Goal: Task Accomplishment & Management: Use online tool/utility

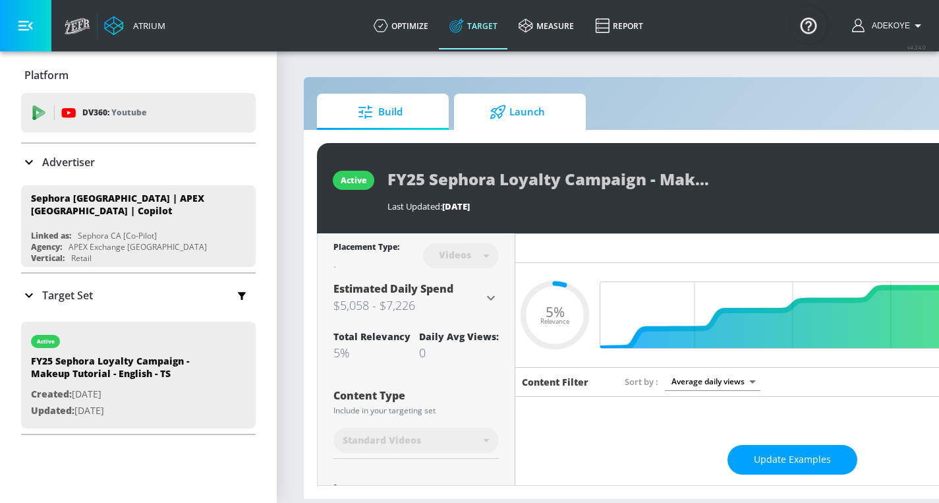
click at [534, 117] on span "Launch" at bounding box center [517, 112] width 100 height 32
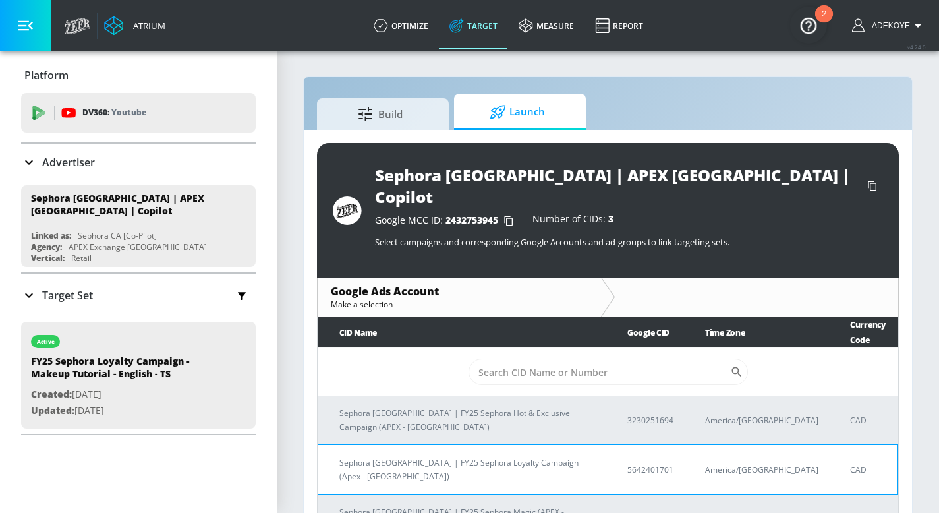
click at [495, 455] on p "Sephora Canada | FY25 Sephora Loyalty Campaign (Apex - Canada)" at bounding box center [467, 469] width 256 height 28
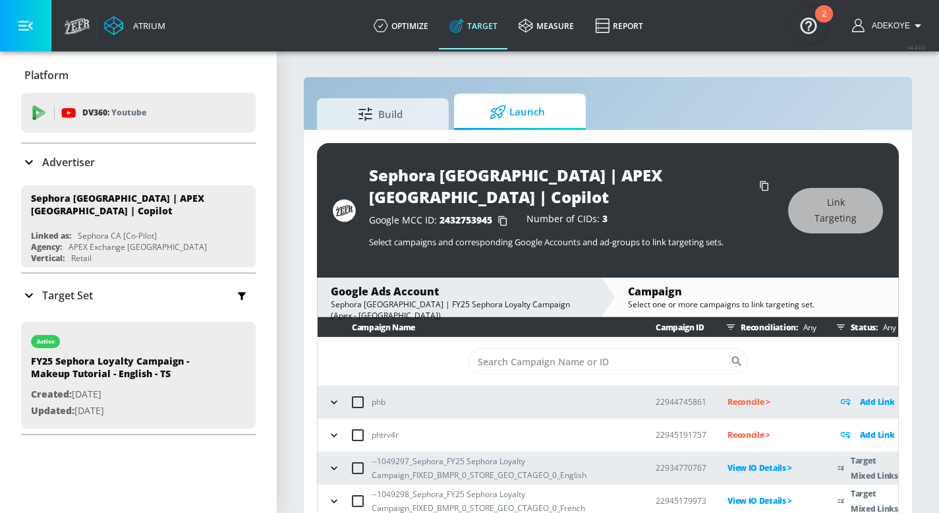
click at [336, 461] on icon "button" at bounding box center [333, 467] width 13 height 13
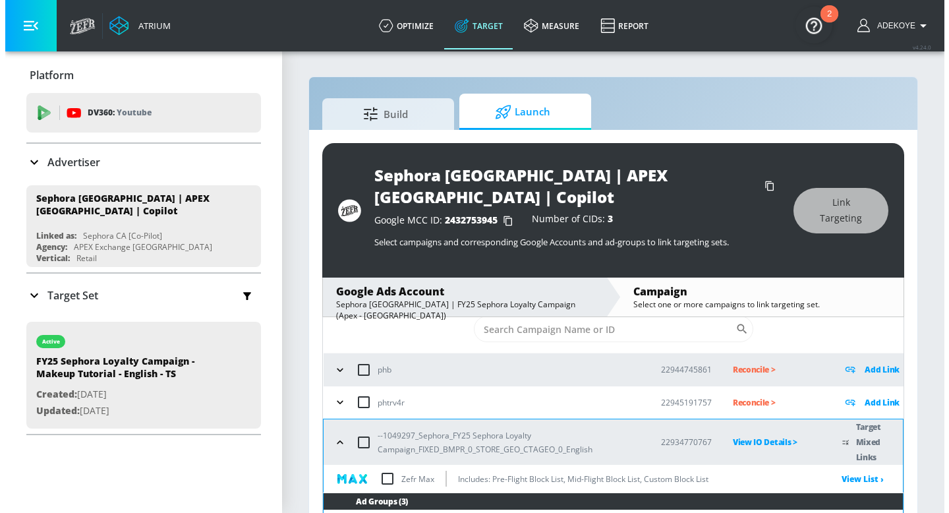
scroll to position [206, 0]
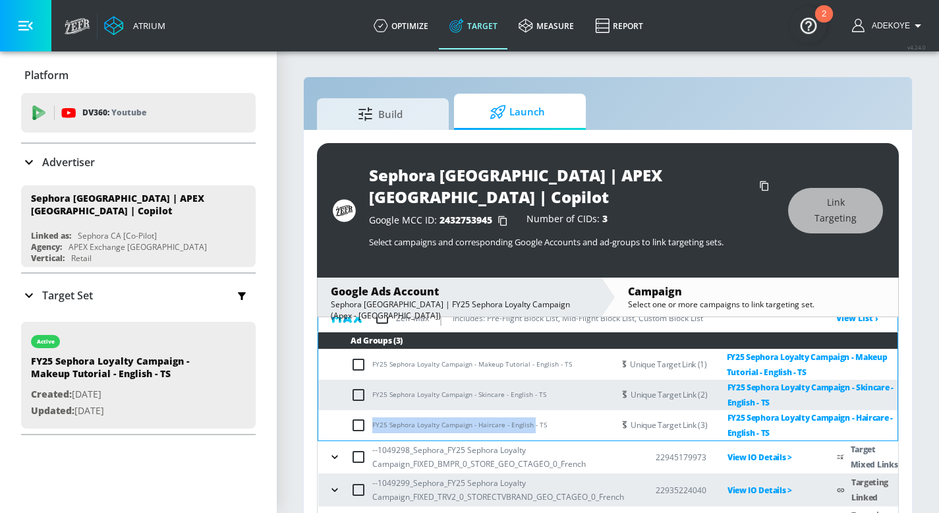
drag, startPoint x: 532, startPoint y: 387, endPoint x: 373, endPoint y: 389, distance: 158.8
click at [373, 410] on td "FY25 Sephora Loyalty Campaign - Haircare - English - TS" at bounding box center [465, 425] width 295 height 30
copy td "FY25 Sephora Loyalty Campaign - Haircare - English"
click at [358, 417] on input "checkbox" at bounding box center [361, 425] width 22 height 16
checkbox input "true"
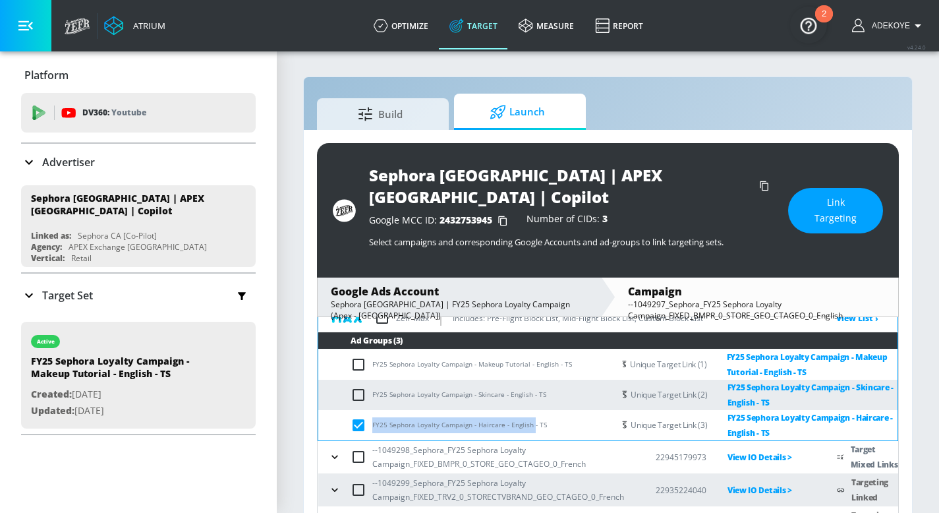
click at [819, 194] on span "Link Targeting" at bounding box center [835, 210] width 42 height 32
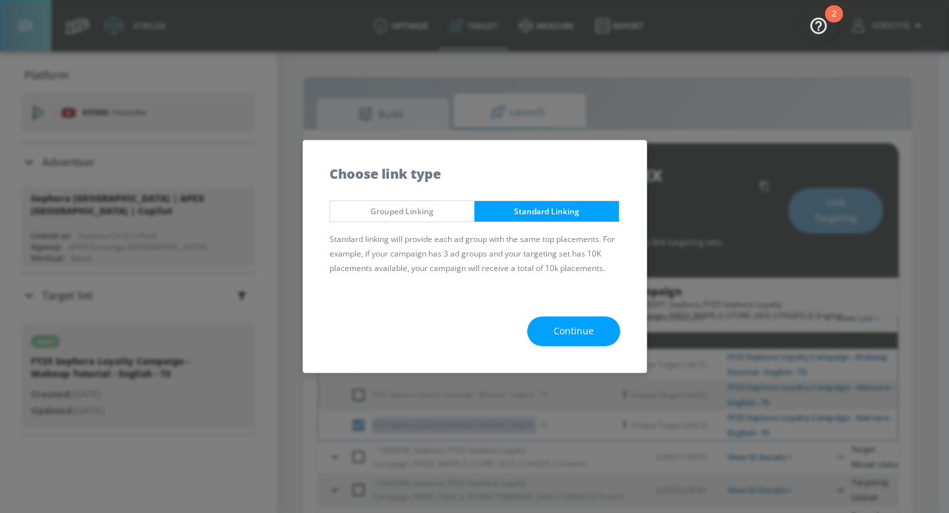
click at [583, 331] on span "Continue" at bounding box center [573, 331] width 40 height 16
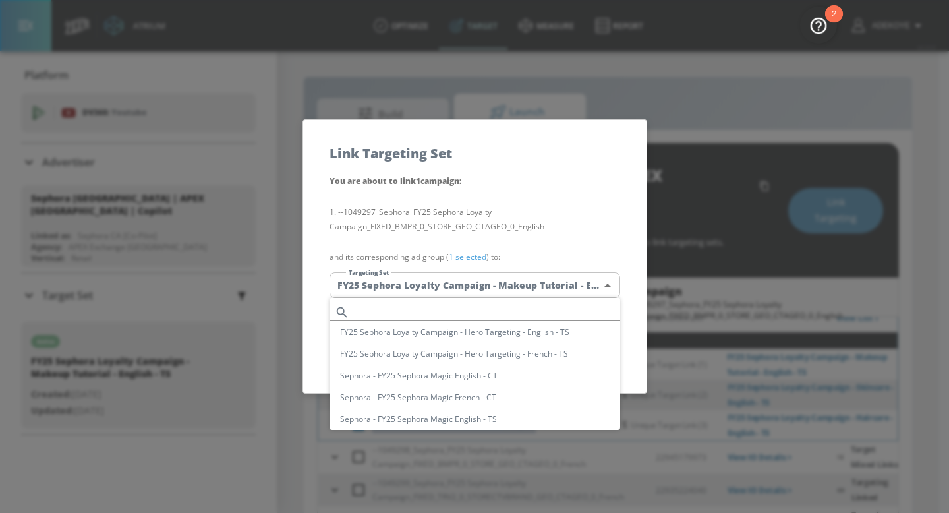
click at [479, 287] on body "Atrium optimize Target measure Report optimize Target measure Report v 4.24.0 A…" at bounding box center [474, 276] width 949 height 553
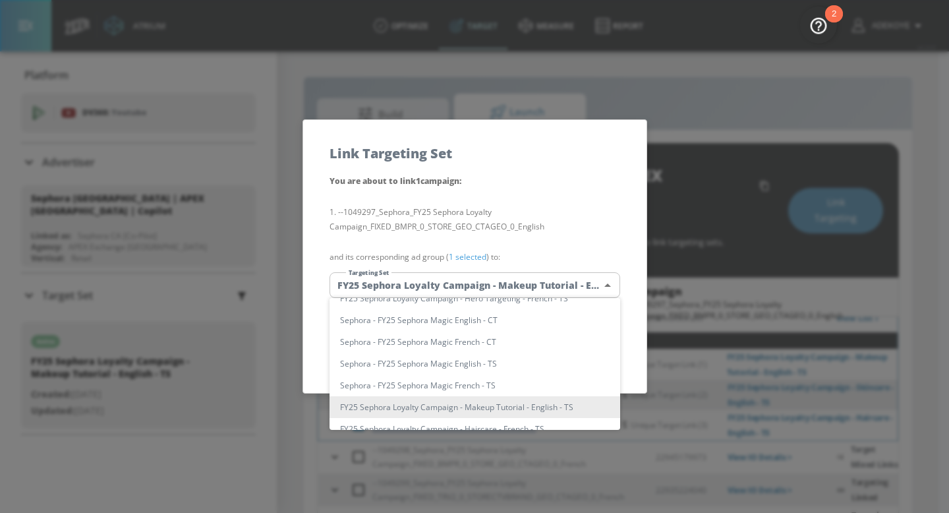
scroll to position [55, 0]
click at [496, 283] on div at bounding box center [474, 256] width 949 height 513
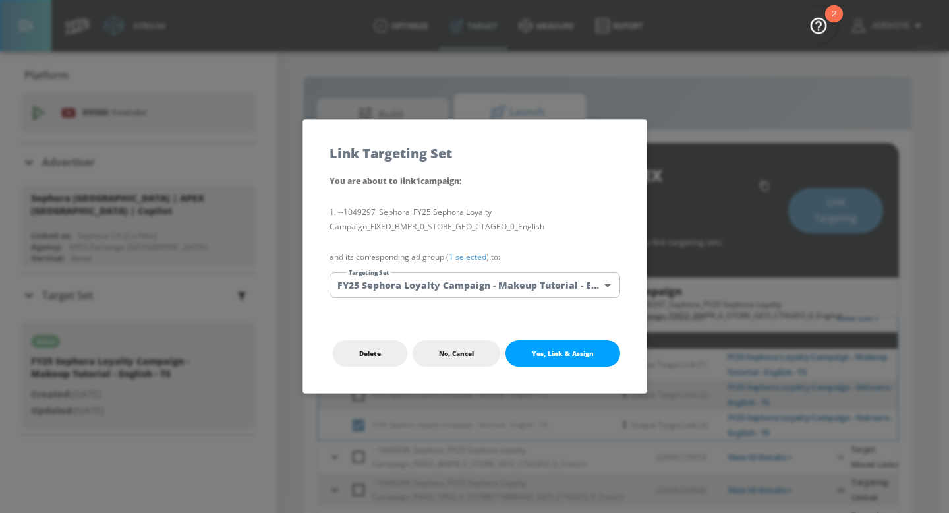
click at [508, 285] on body "Atrium optimize Target measure Report optimize Target measure Report v 4.24.0 A…" at bounding box center [474, 276] width 949 height 553
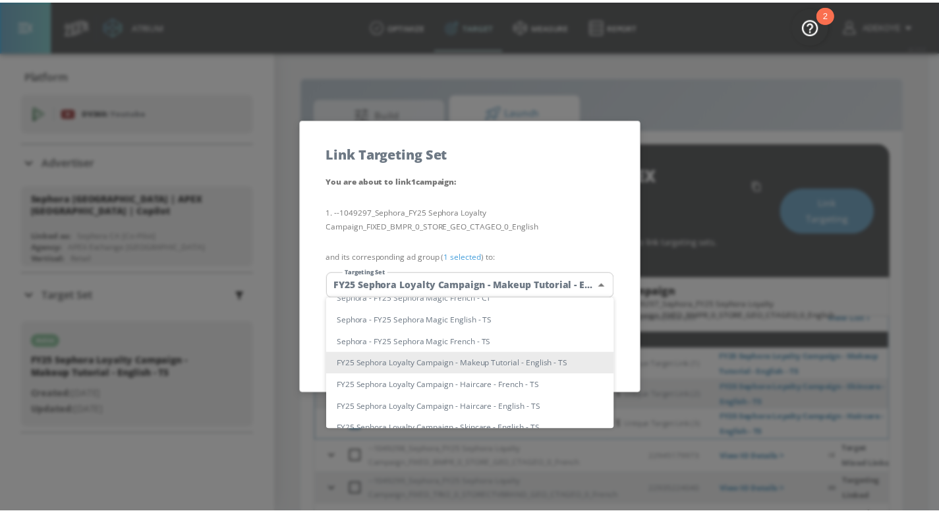
scroll to position [0, 0]
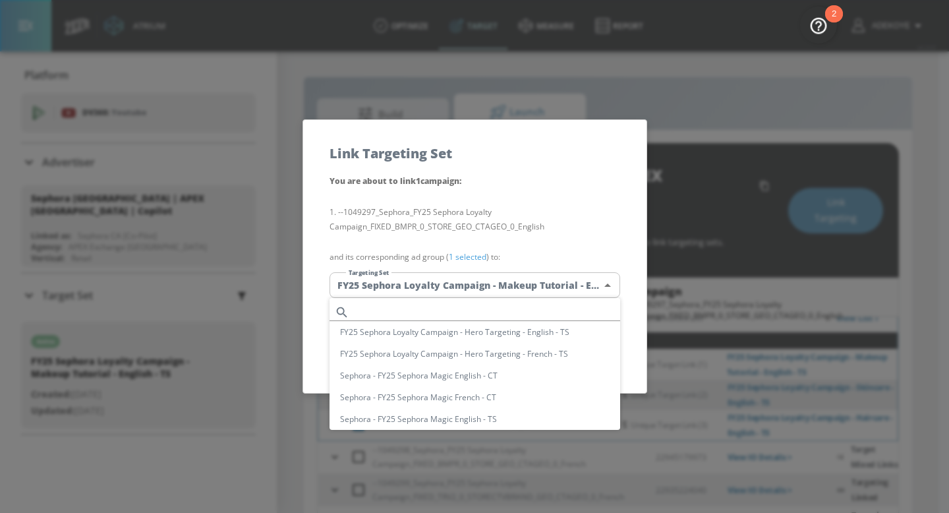
click at [476, 309] on input "text" at bounding box center [486, 312] width 265 height 18
paste input "FY25 Sephora Loyalty Campaign - Haircare - English"
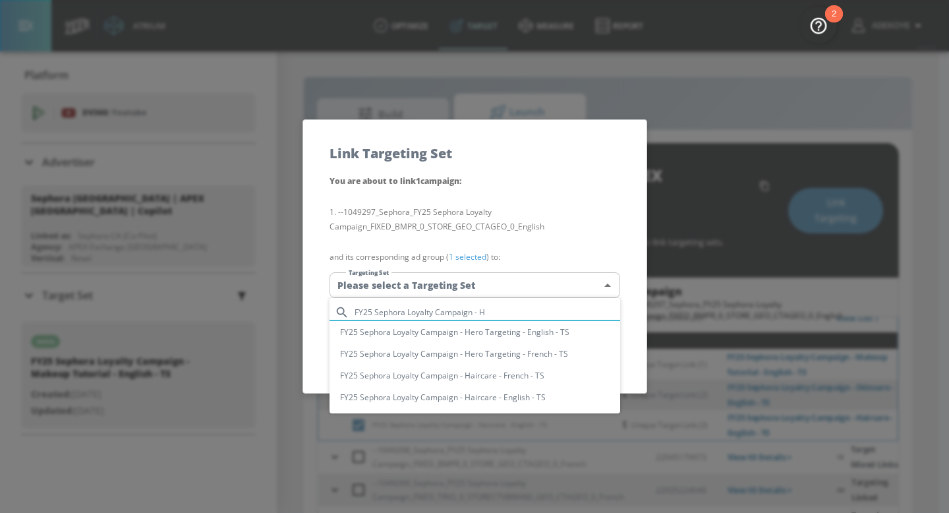
type input "FY25 Sephora Loyalty Campaign -"
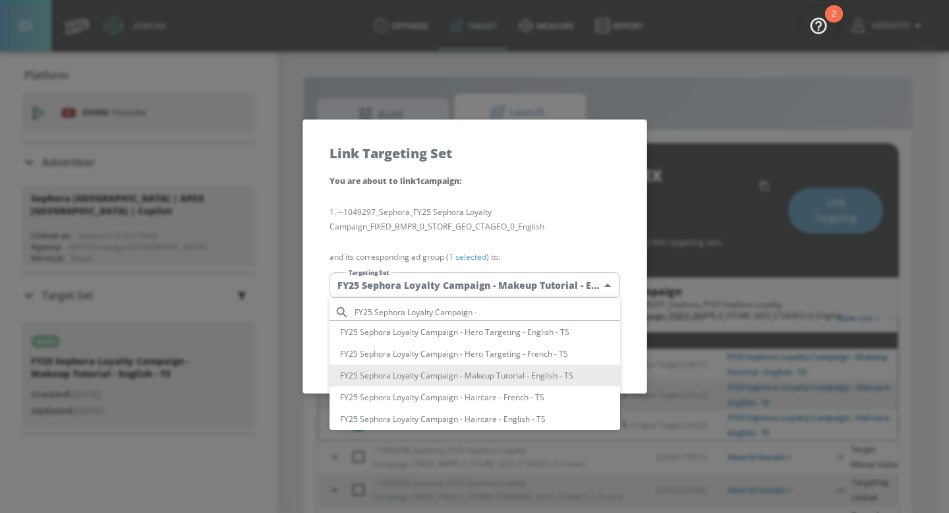
click at [508, 299] on ul "FY25 Sephora Loyalty Campaign - FY25 Sephora Loyalty Campaign - Hero Targeting …" at bounding box center [479, 399] width 300 height 202
click at [509, 310] on input "FY25 Sephora Loyalty Campaign -" at bounding box center [486, 312] width 265 height 18
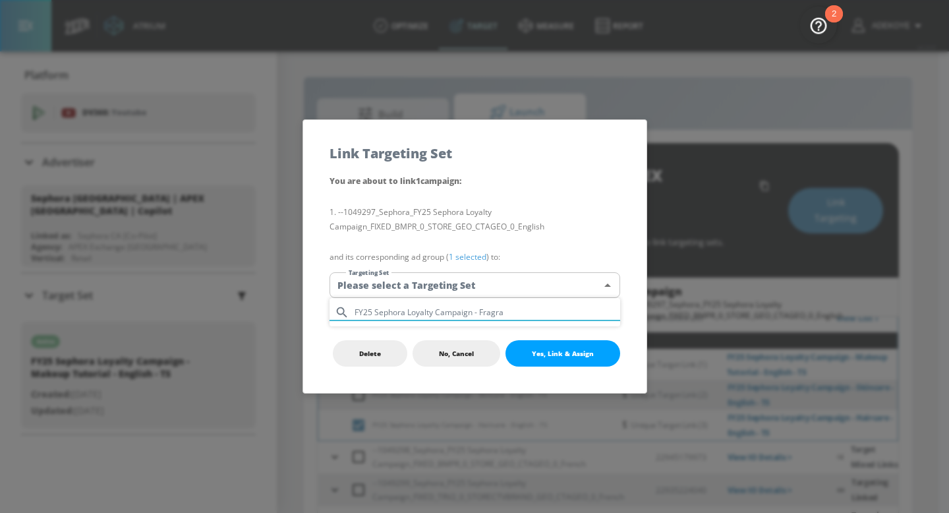
type input "FY25 Sephora Loyalty Campaign - Fragra"
click at [728, 211] on div at bounding box center [474, 256] width 949 height 513
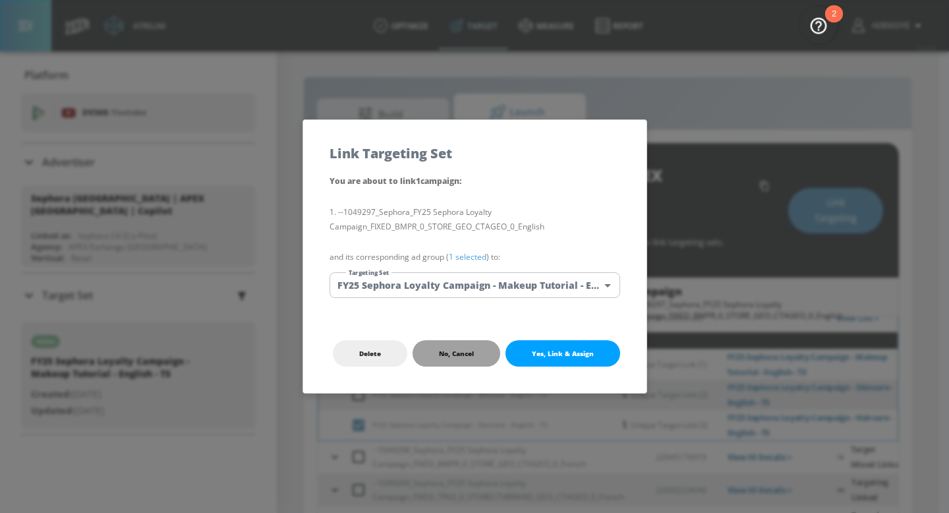
click at [455, 358] on button "No, Cancel" at bounding box center [456, 353] width 88 height 26
